Goal: Check status: Check status

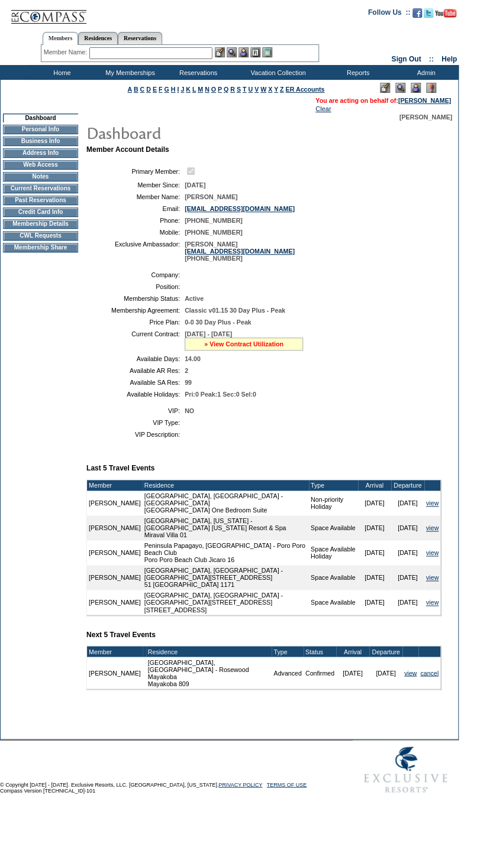
click at [255, 348] on link "» View Contract Utilization" at bounding box center [243, 344] width 79 height 7
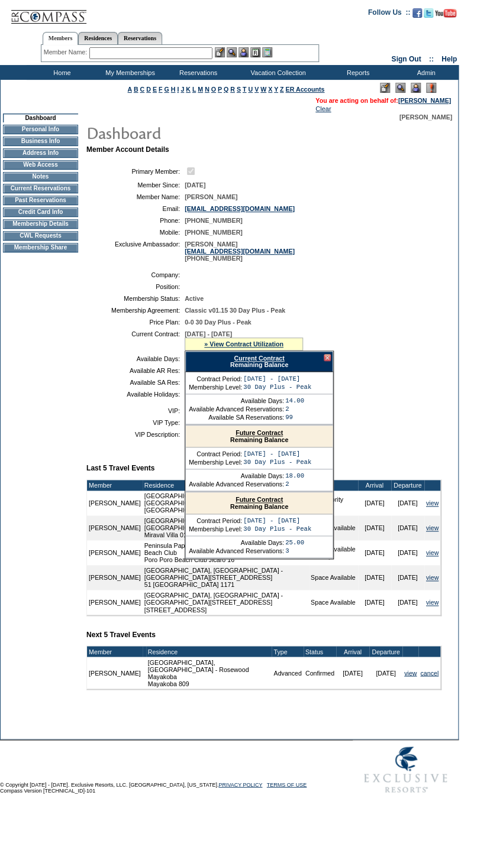
click at [256, 362] on link "Current Contract" at bounding box center [259, 358] width 50 height 7
click at [247, 362] on div "Current Contract Remaining Balance" at bounding box center [259, 361] width 148 height 21
click at [247, 362] on link "Current Contract" at bounding box center [259, 358] width 50 height 7
click at [324, 361] on div at bounding box center [326, 357] width 7 height 7
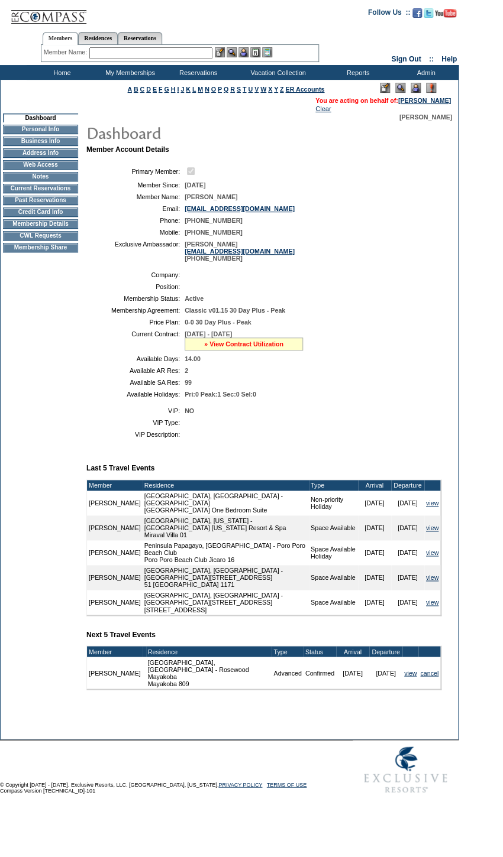
click at [260, 348] on link "» View Contract Utilization" at bounding box center [243, 344] width 79 height 7
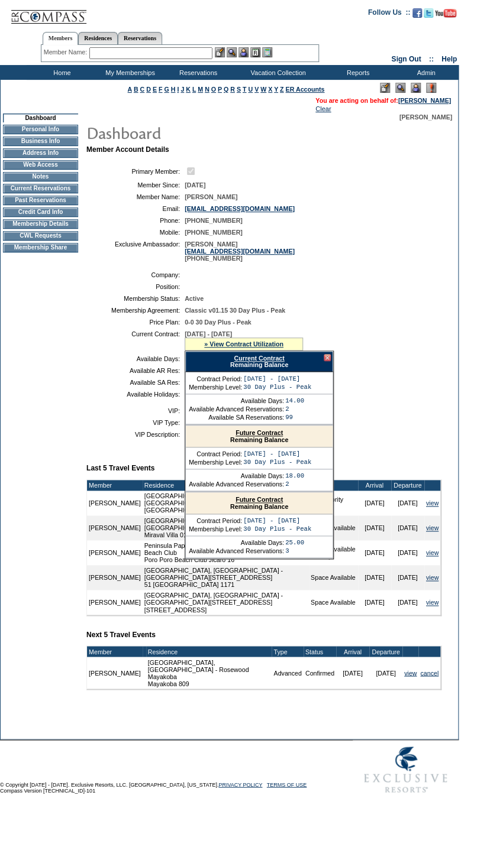
click at [262, 362] on link "Current Contract" at bounding box center [259, 358] width 50 height 7
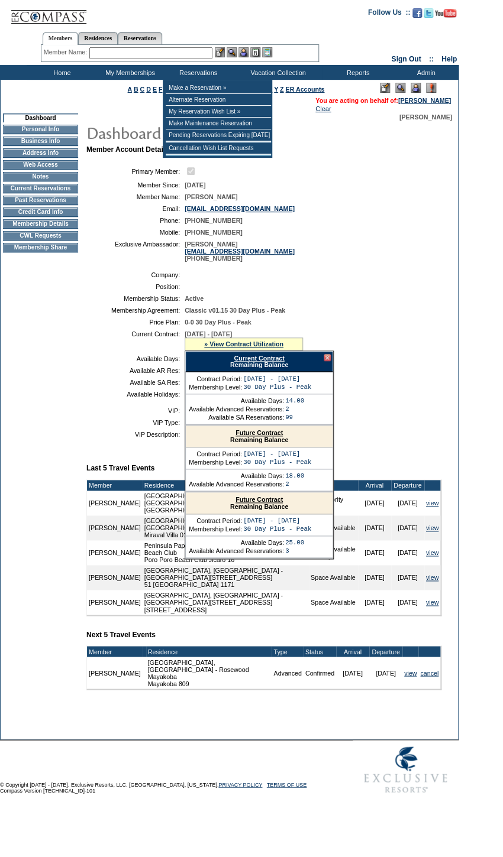
click at [193, 57] on input "text" at bounding box center [150, 53] width 123 height 12
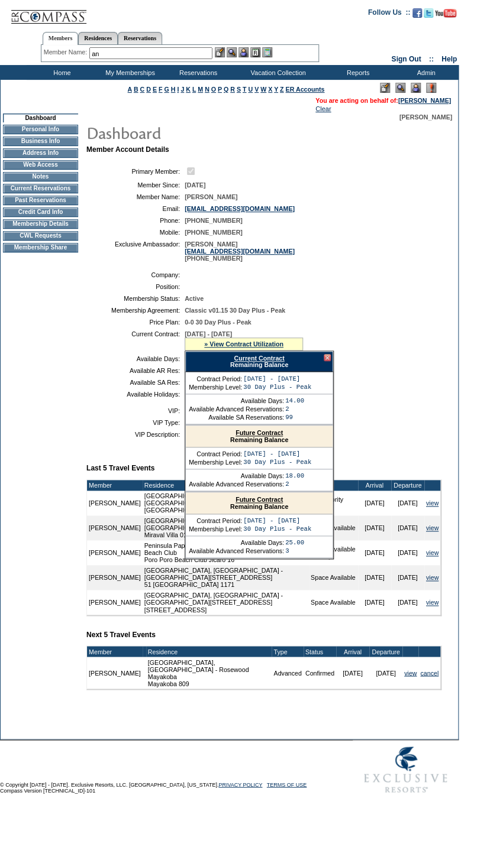
type input "a"
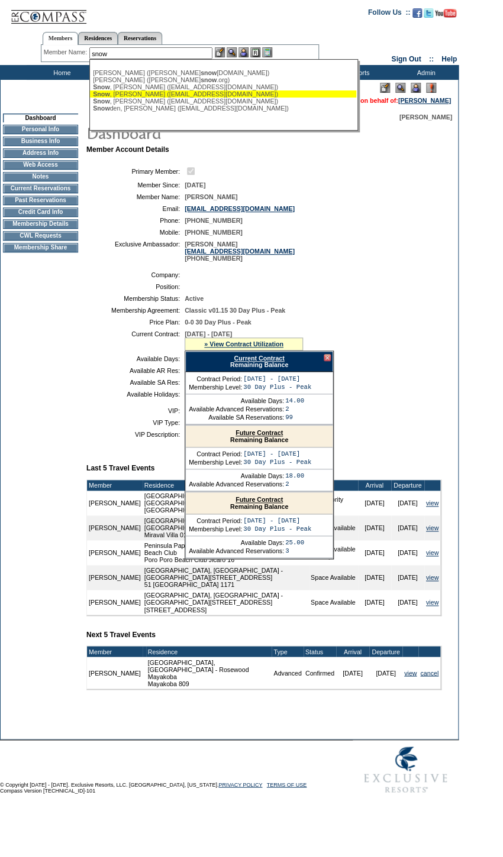
click at [274, 93] on div "[PERSON_NAME] ([EMAIL_ADDRESS][DOMAIN_NAME])" at bounding box center [223, 93] width 260 height 7
type input "[PERSON_NAME] ([EMAIL_ADDRESS][DOMAIN_NAME])"
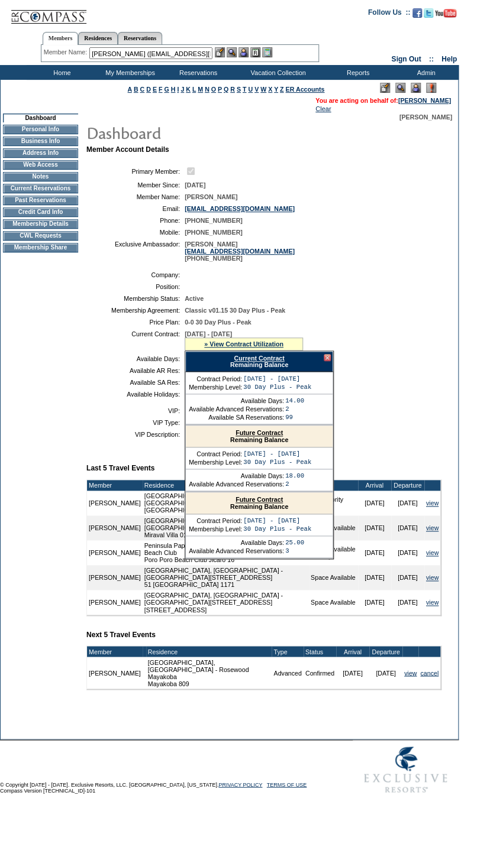
click at [244, 52] on img at bounding box center [243, 52] width 10 height 10
click at [235, 54] on img at bounding box center [231, 52] width 10 height 10
